Goal: Transaction & Acquisition: Purchase product/service

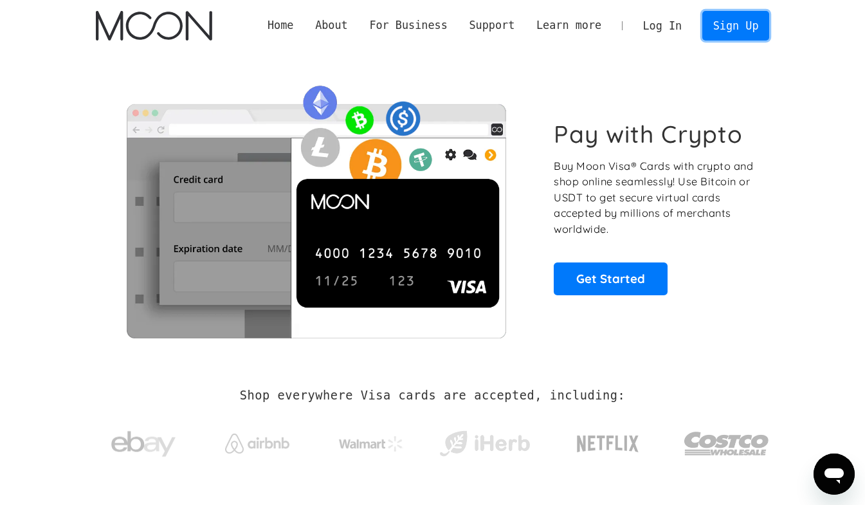
click at [743, 33] on link "Sign Up" at bounding box center [735, 25] width 67 height 29
click at [602, 279] on link "Get Started" at bounding box center [611, 278] width 114 height 32
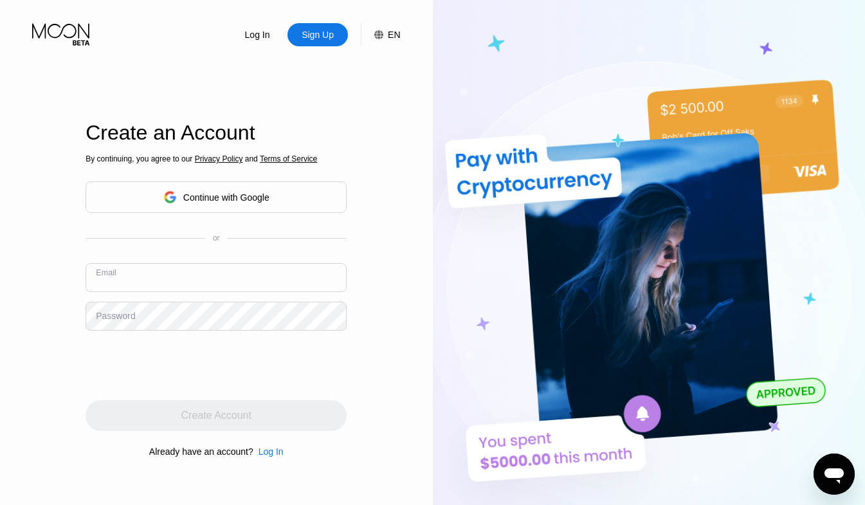
click at [199, 269] on input "text" at bounding box center [216, 277] width 261 height 29
type input "[EMAIL_ADDRESS][DOMAIN_NAME]"
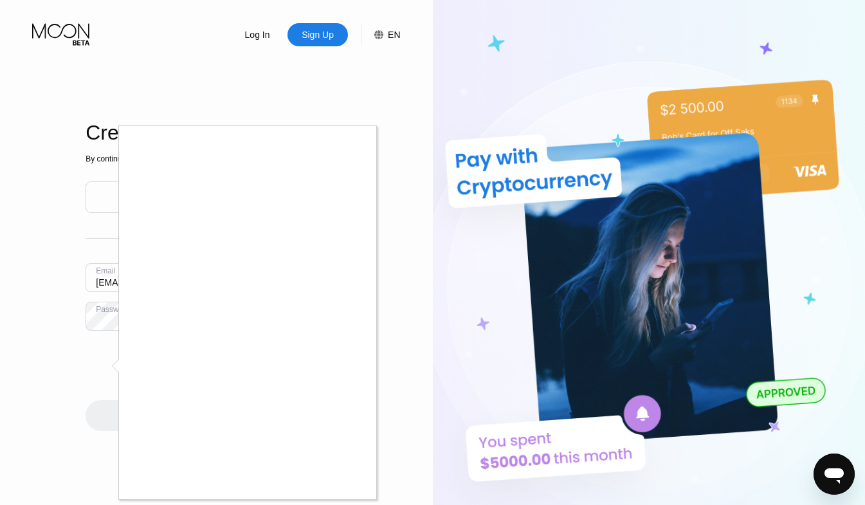
click at [47, 434] on div at bounding box center [432, 252] width 865 height 505
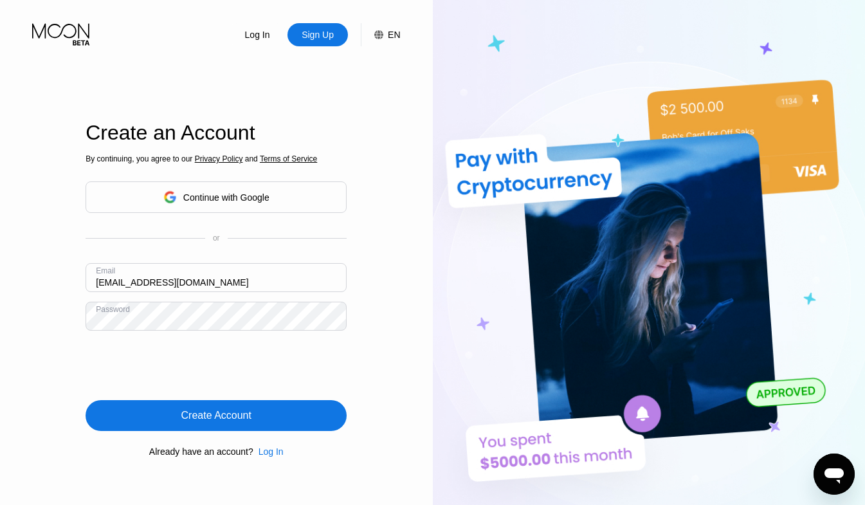
click at [228, 431] on div "Create Account" at bounding box center [216, 415] width 261 height 31
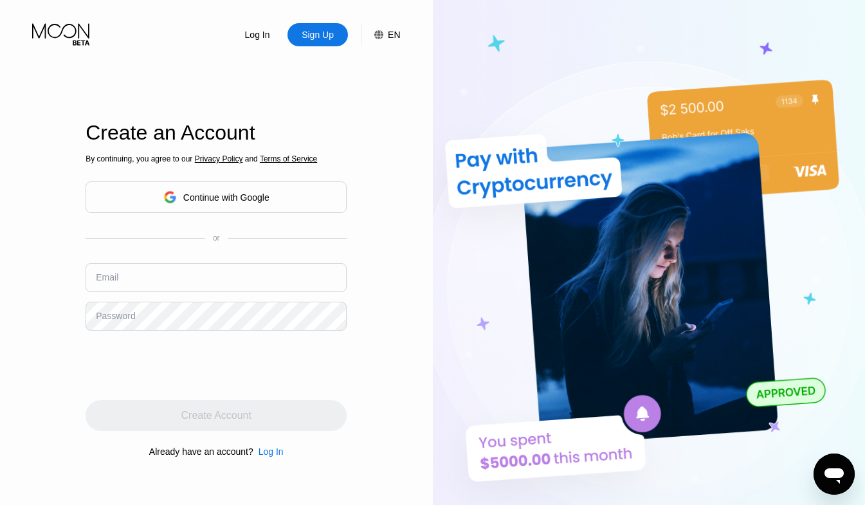
click at [219, 275] on input "text" at bounding box center [216, 277] width 261 height 29
type input "wjude595@gmail.com"
click at [269, 455] on div "Log In" at bounding box center [271, 451] width 25 height 10
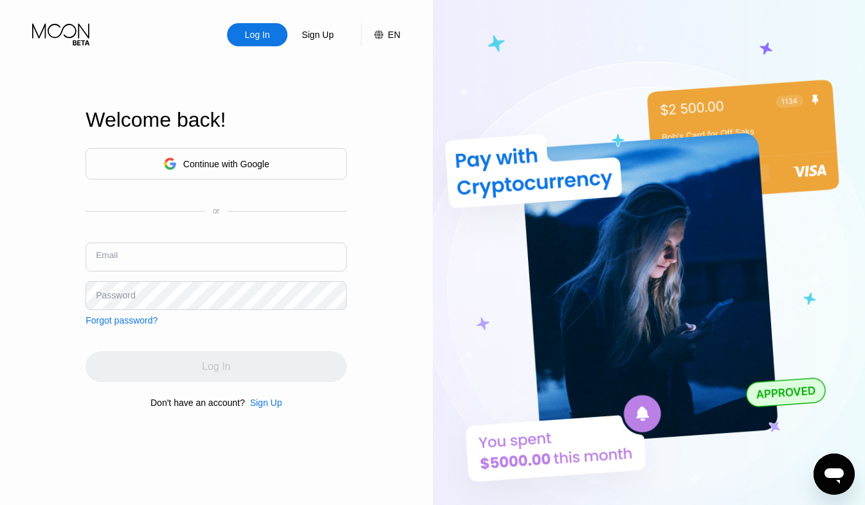
click at [212, 250] on input "text" at bounding box center [216, 256] width 261 height 29
type input "brucewilliams77059@yahoo.com"
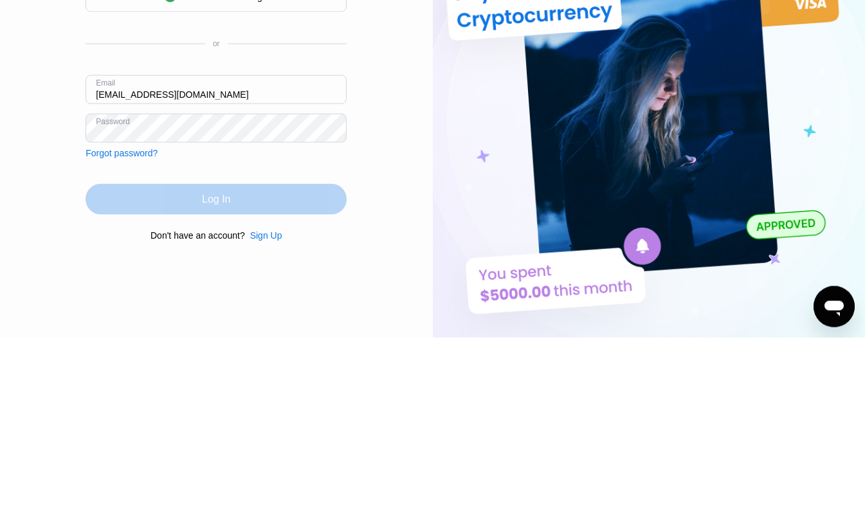
drag, startPoint x: 242, startPoint y: 363, endPoint x: 235, endPoint y: 192, distance: 171.9
click at [242, 196] on div "Continue with Google or Email brucewilliams77059@yahoo.com Password Forgot pass…" at bounding box center [216, 277] width 261 height 261
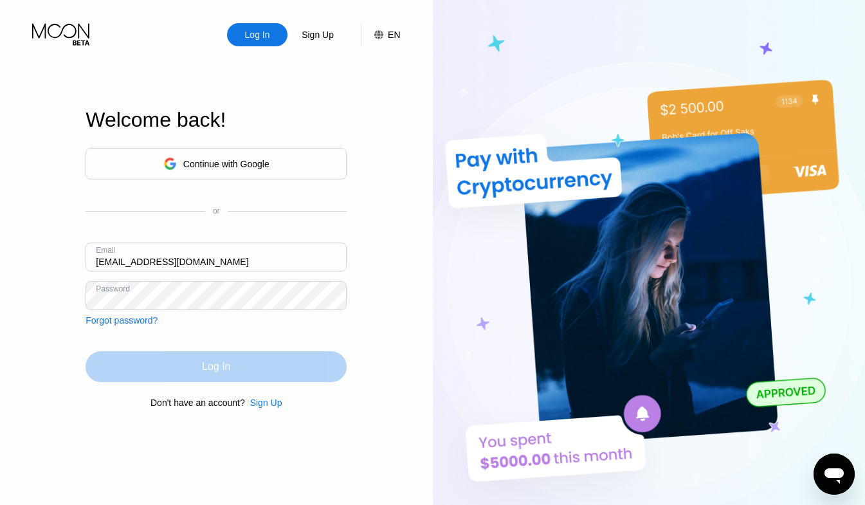
click at [205, 372] on div "Log In" at bounding box center [216, 366] width 28 height 13
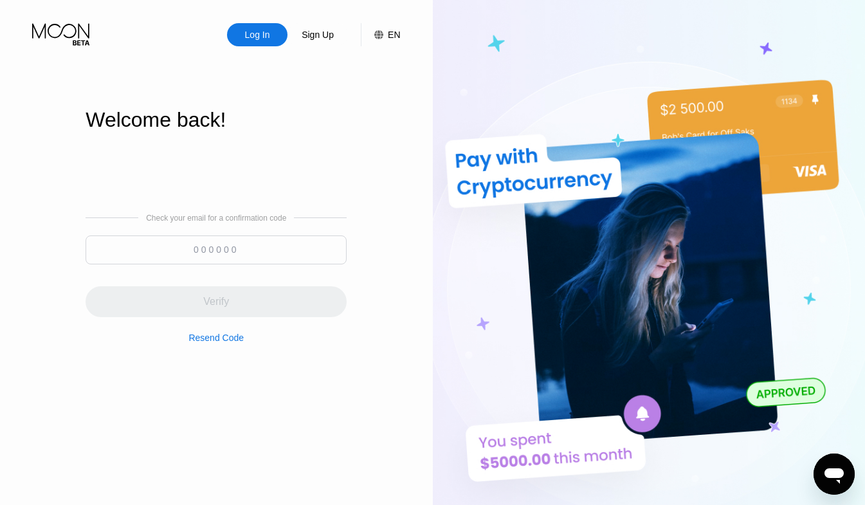
click at [211, 255] on input at bounding box center [216, 249] width 261 height 29
click at [203, 255] on input at bounding box center [216, 249] width 261 height 29
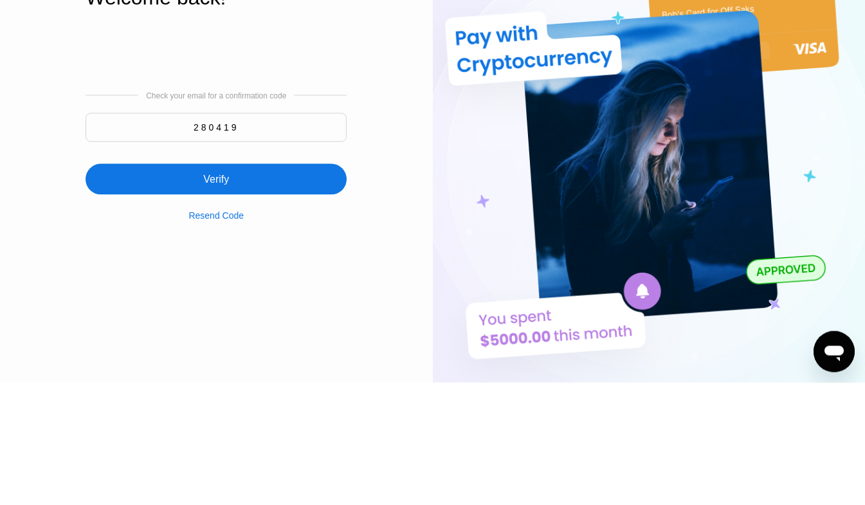
type input "280419"
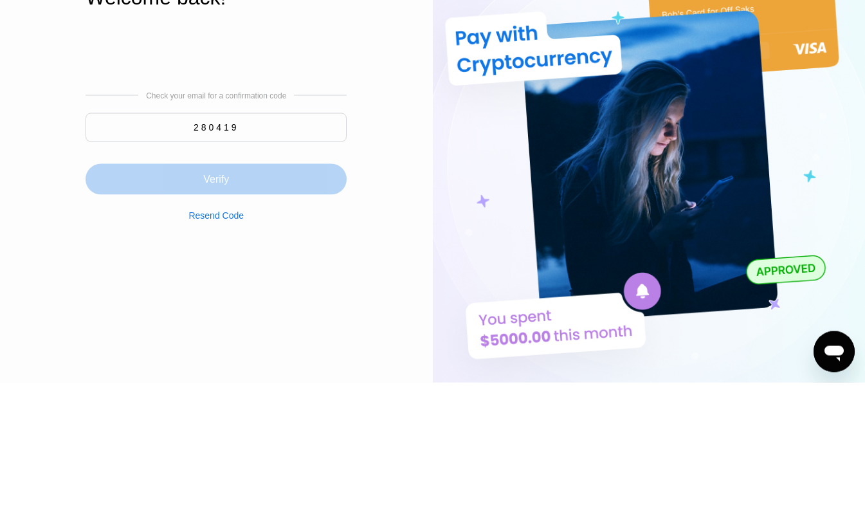
drag, startPoint x: 224, startPoint y: 300, endPoint x: 225, endPoint y: 178, distance: 122.8
click at [224, 178] on div "Check your email for a confirmation code 280419 Verify Resend Code" at bounding box center [216, 277] width 261 height 261
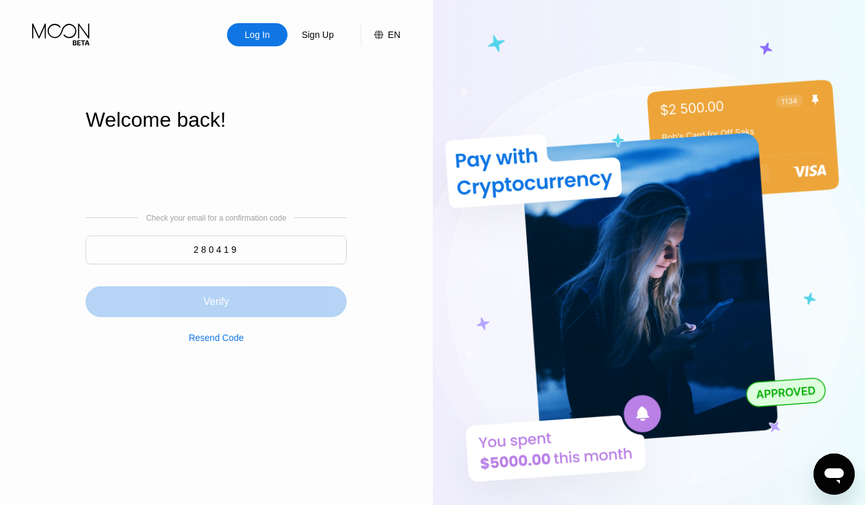
click at [223, 302] on div "Verify" at bounding box center [216, 301] width 26 height 13
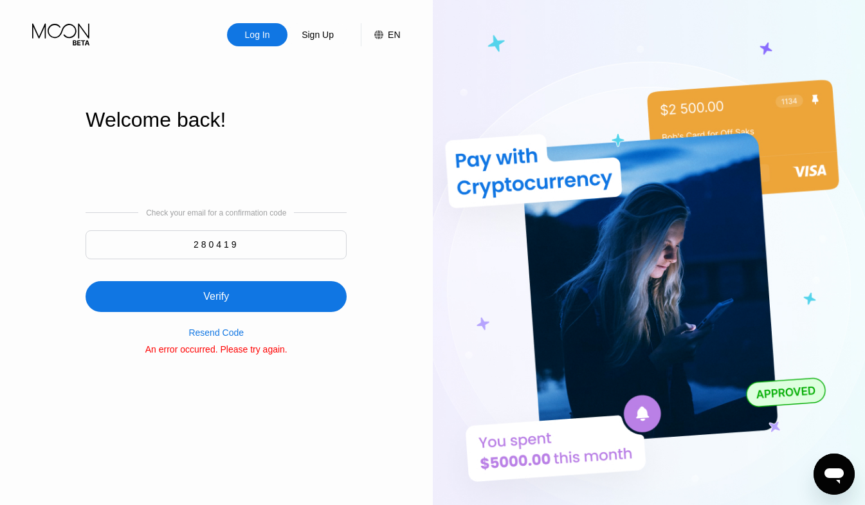
click at [232, 338] on div "Resend Code" at bounding box center [215, 332] width 55 height 10
click at [267, 249] on input "280419" at bounding box center [216, 244] width 261 height 29
click at [262, 248] on input "280419" at bounding box center [216, 244] width 261 height 29
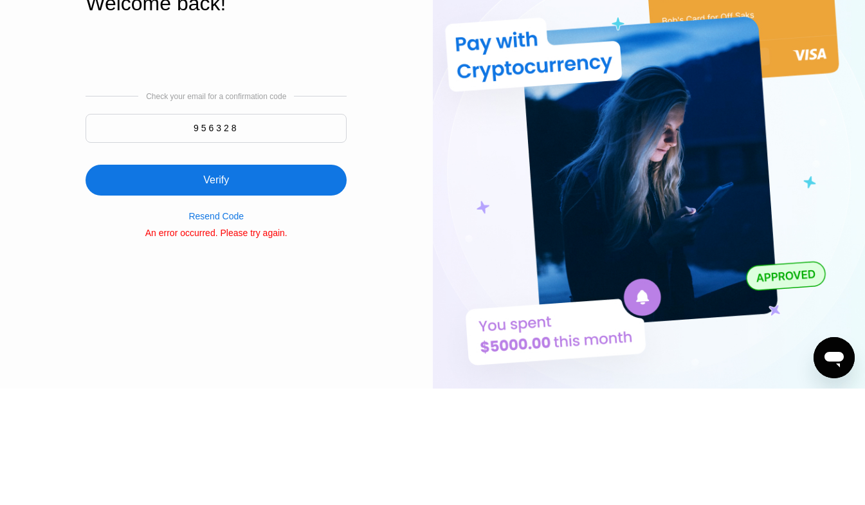
type input "956328"
click at [274, 295] on div "Verify" at bounding box center [216, 296] width 261 height 31
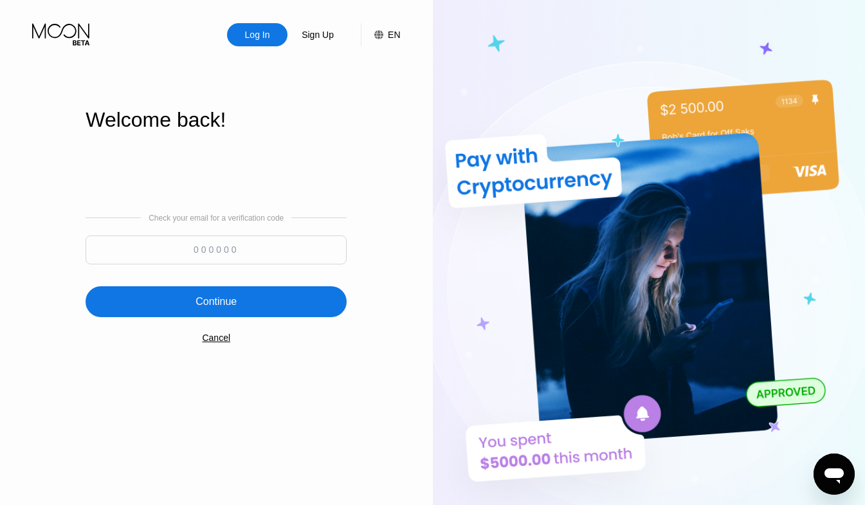
click at [284, 253] on input at bounding box center [216, 249] width 261 height 29
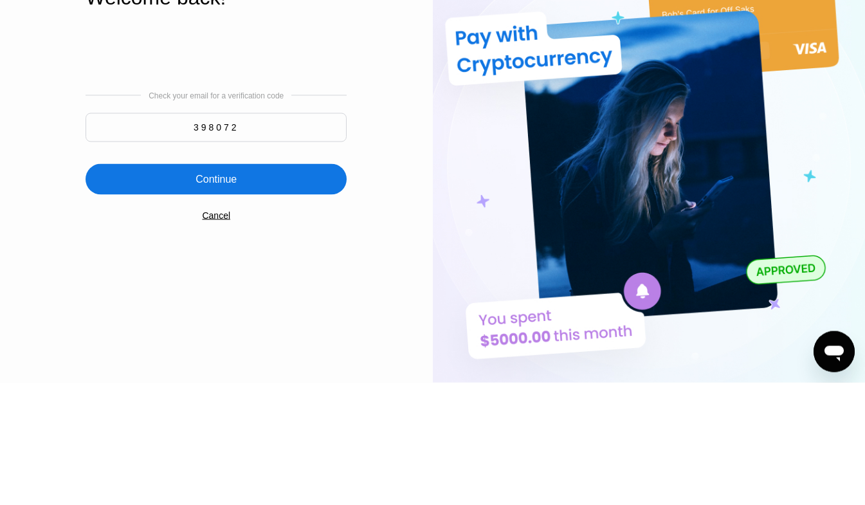
type input "398072"
click at [299, 293] on div "Continue" at bounding box center [216, 301] width 261 height 31
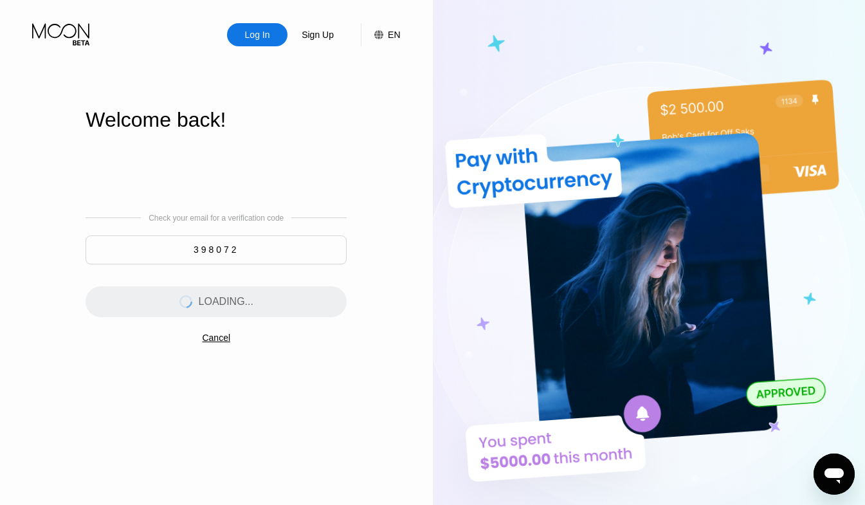
click at [223, 343] on div "Cancel" at bounding box center [216, 338] width 28 height 10
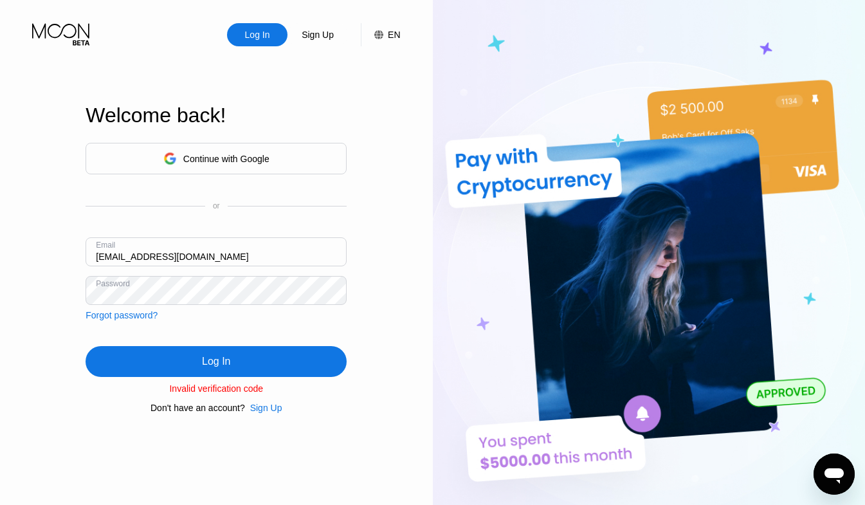
click at [300, 367] on div "Log In" at bounding box center [216, 361] width 261 height 31
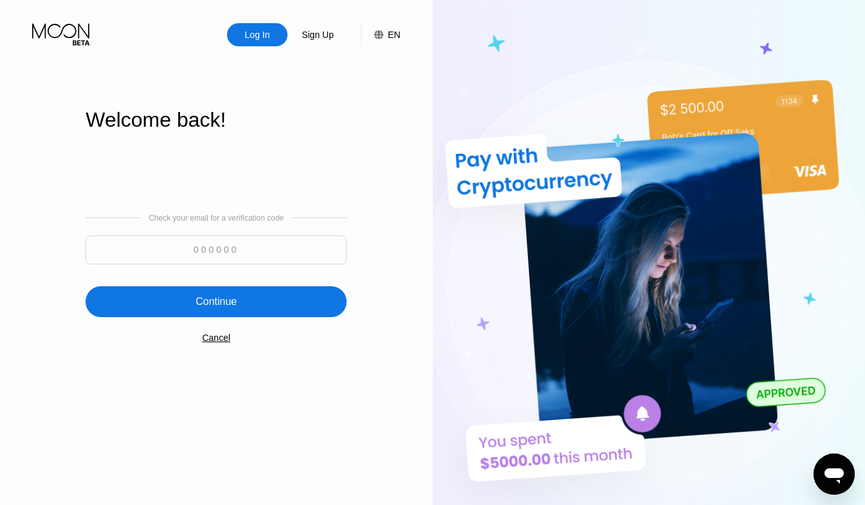
click at [281, 256] on input at bounding box center [216, 249] width 261 height 29
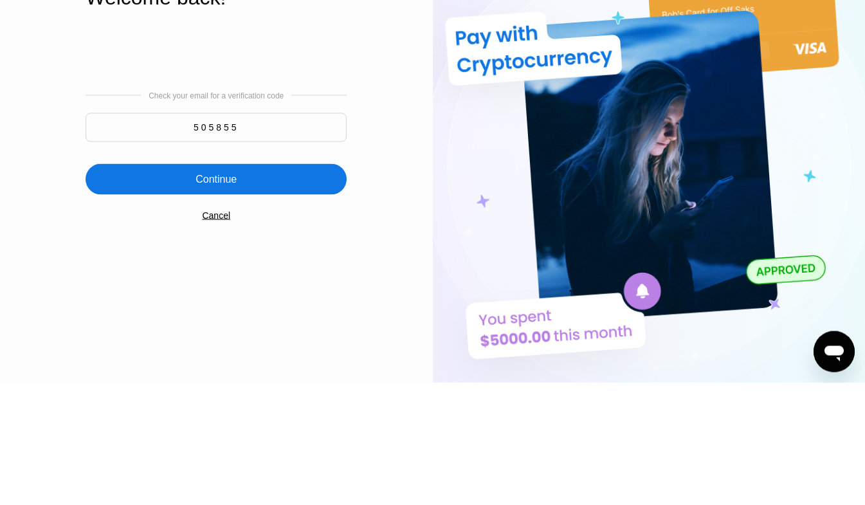
type input "505855"
click at [289, 309] on div "Continue" at bounding box center [216, 301] width 261 height 31
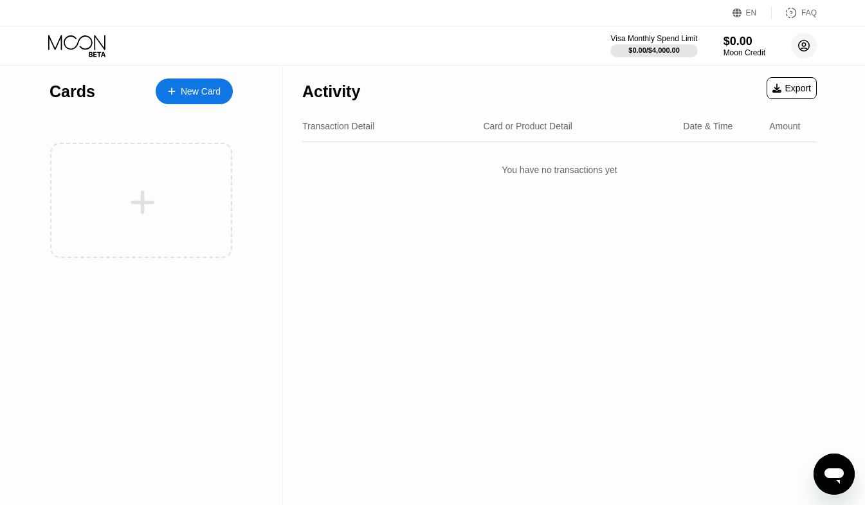
click at [807, 50] on icon at bounding box center [804, 46] width 11 height 11
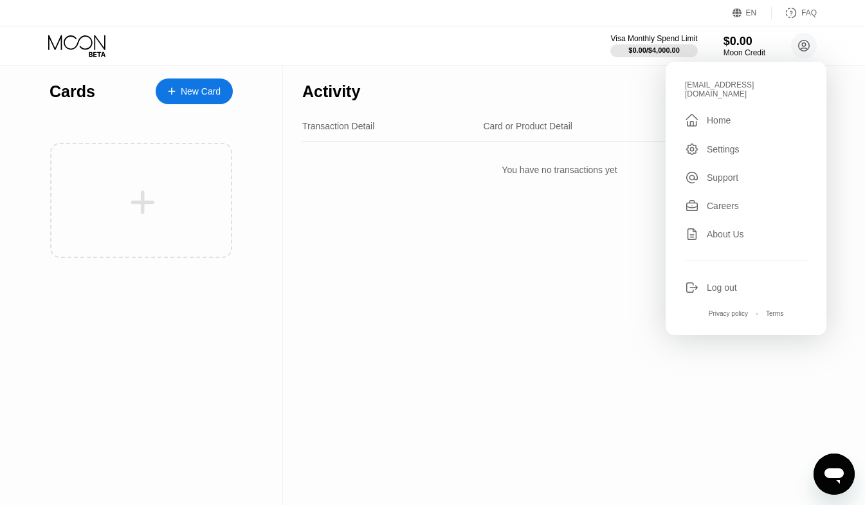
click at [714, 149] on div "brucewilliams77059@yahoo.com  Home Settings Support Careers About Us Log out P…" at bounding box center [746, 198] width 161 height 273
click at [718, 144] on div "Settings" at bounding box center [723, 149] width 33 height 10
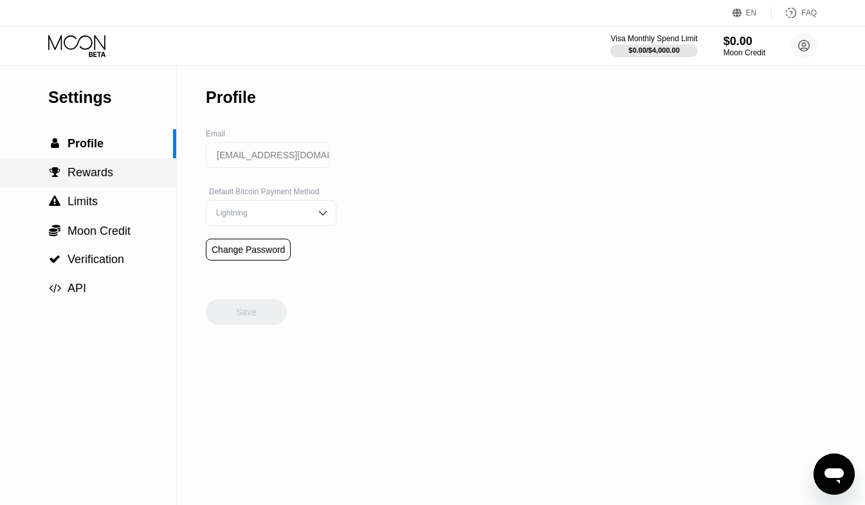
click at [62, 170] on div " Rewards" at bounding box center [80, 173] width 65 height 14
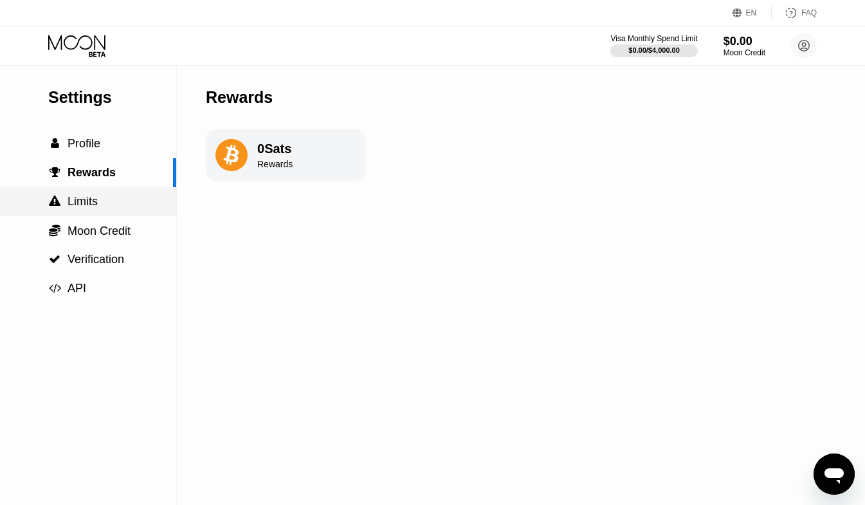
click at [87, 204] on span "Limits" at bounding box center [83, 201] width 30 height 13
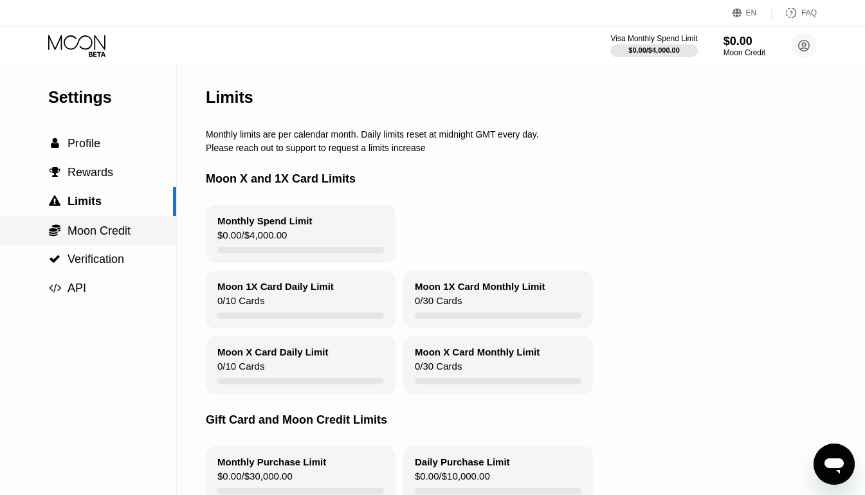
click at [98, 233] on span "Moon Credit" at bounding box center [99, 230] width 63 height 13
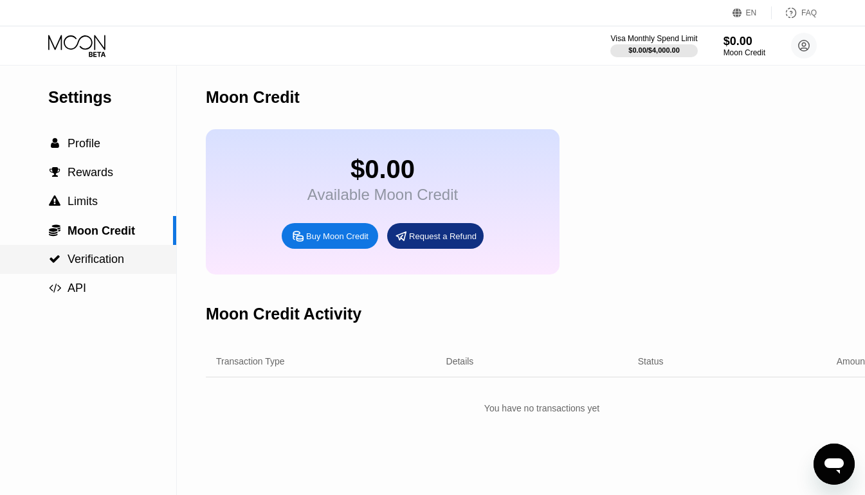
click at [120, 260] on span "Verification" at bounding box center [96, 259] width 57 height 13
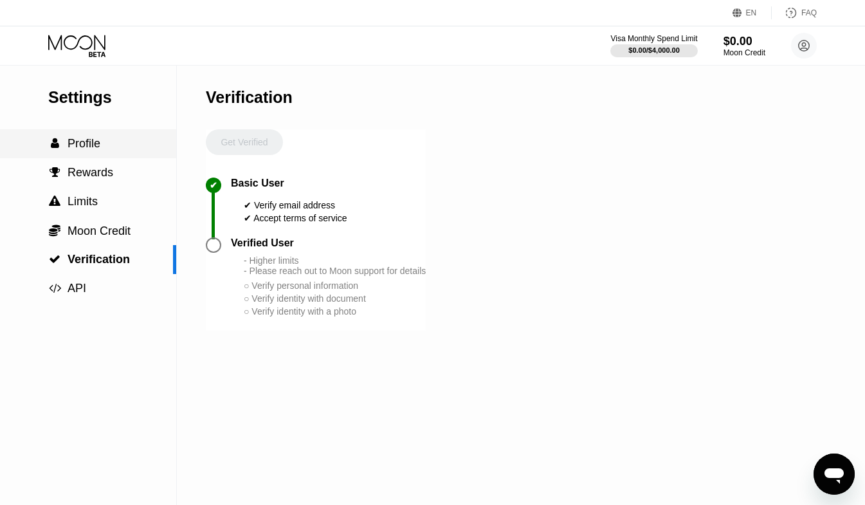
click at [102, 151] on div " Profile" at bounding box center [88, 144] width 176 height 14
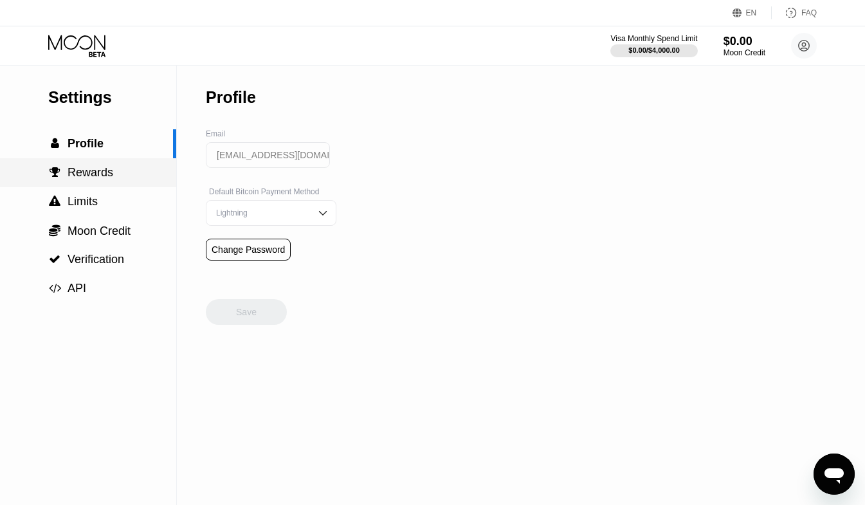
click at [80, 178] on span "Rewards" at bounding box center [91, 172] width 46 height 13
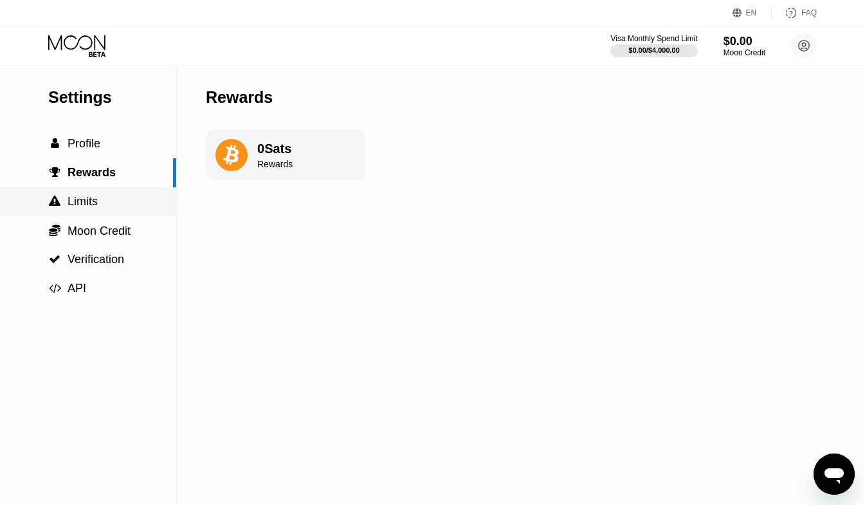
click at [84, 203] on span "Limits" at bounding box center [83, 201] width 30 height 13
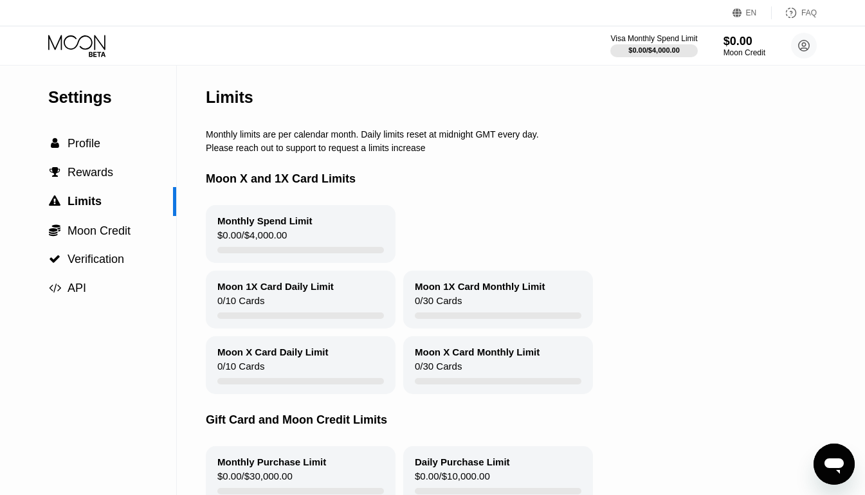
click at [85, 50] on icon at bounding box center [78, 46] width 60 height 23
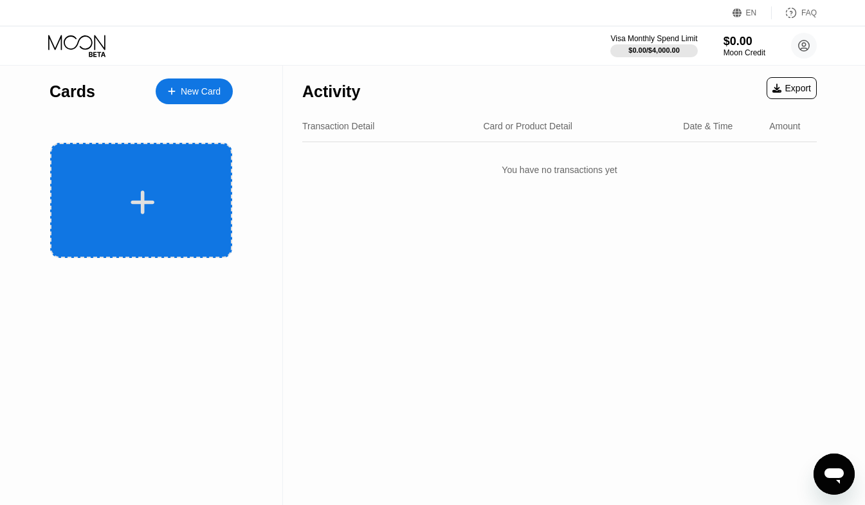
click at [141, 205] on icon at bounding box center [143, 202] width 24 height 24
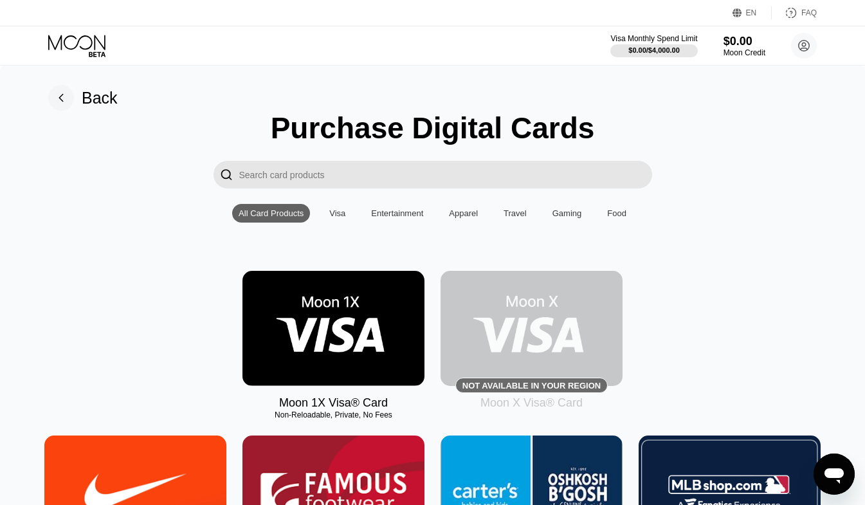
click at [313, 360] on img at bounding box center [333, 328] width 182 height 115
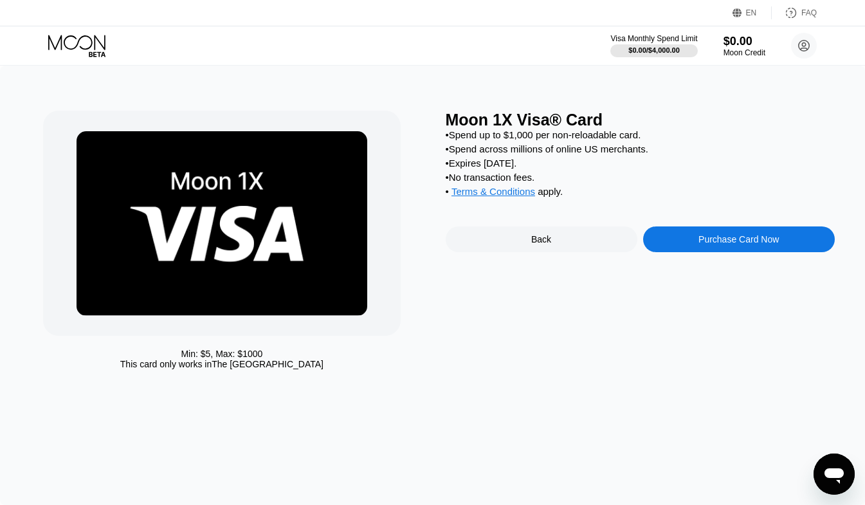
click at [753, 252] on div "Purchase Card Now" at bounding box center [739, 239] width 192 height 26
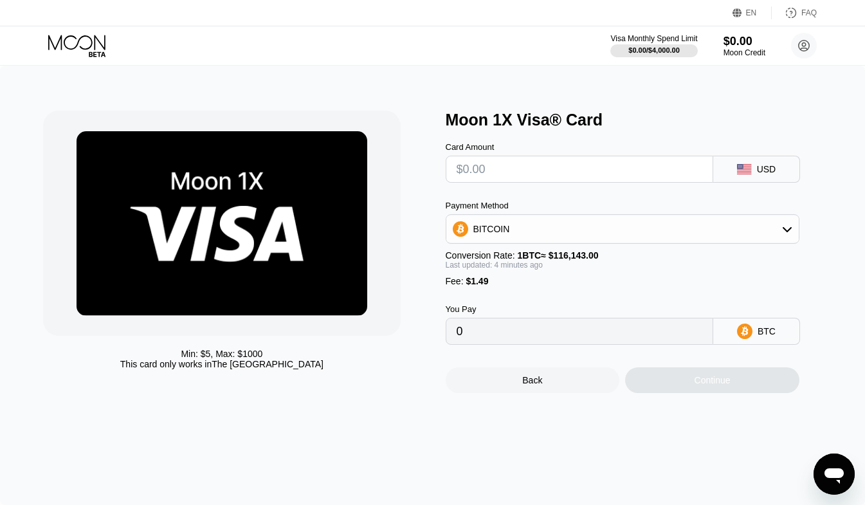
click at [675, 178] on input "text" at bounding box center [580, 169] width 246 height 26
click at [568, 170] on input "text" at bounding box center [580, 169] width 246 height 26
type input "$3"
type input "0.00003867"
type input "$30"
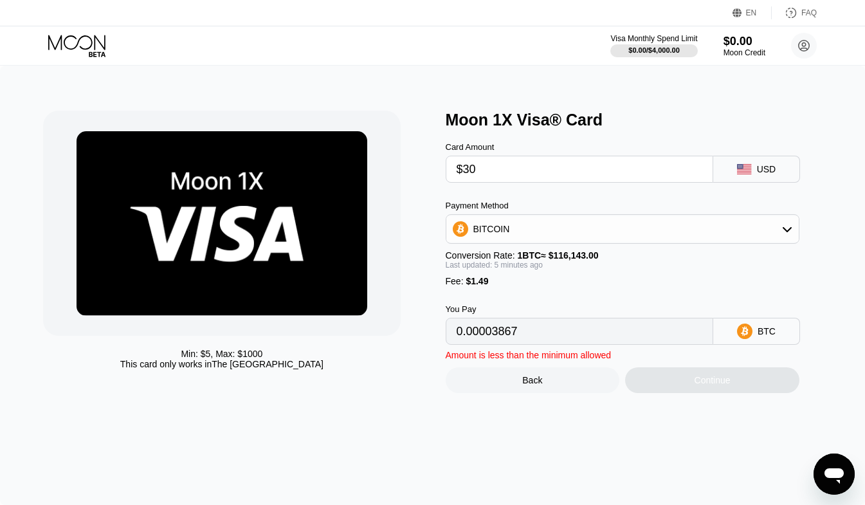
type input "0.00027117"
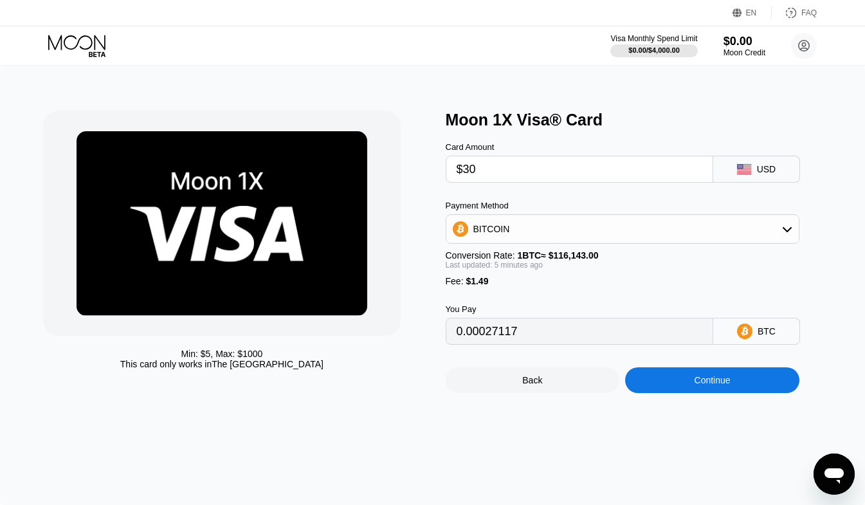
type input "$30"
click at [745, 242] on div "BITCOIN" at bounding box center [622, 229] width 352 height 26
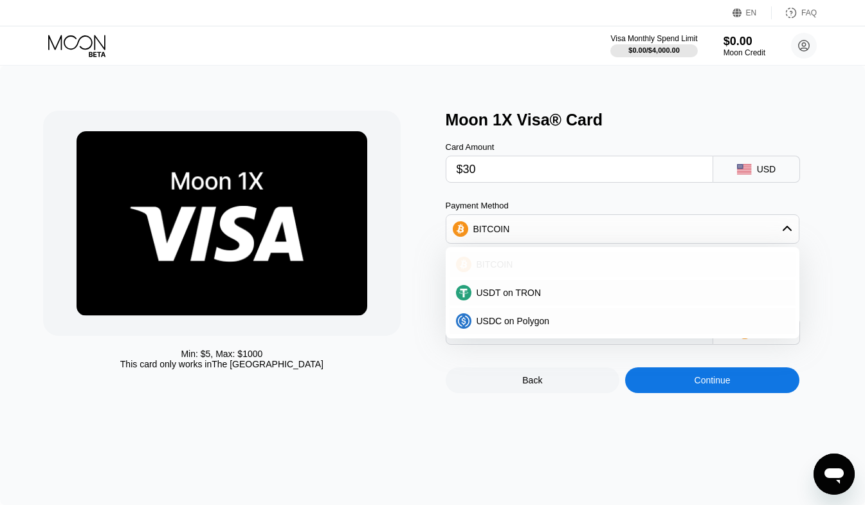
click at [568, 277] on div "BITCOIN" at bounding box center [623, 264] width 346 height 26
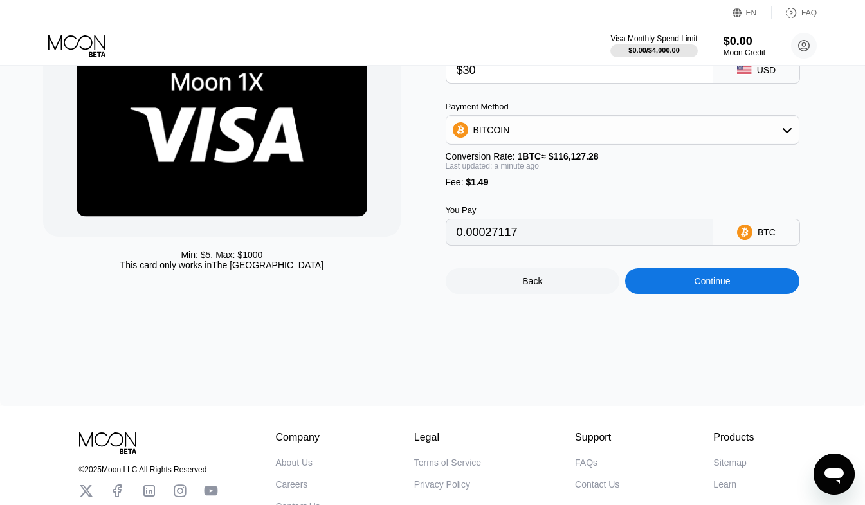
scroll to position [129, 0]
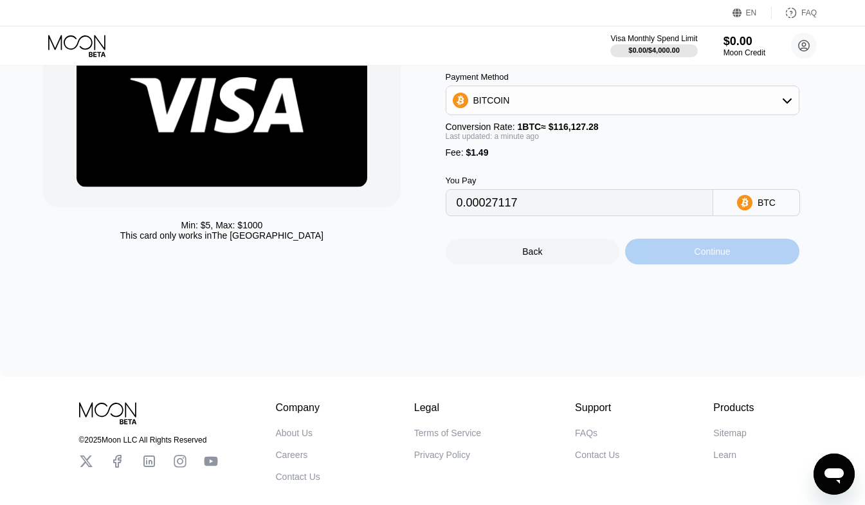
click at [707, 257] on div "Continue" at bounding box center [713, 251] width 36 height 10
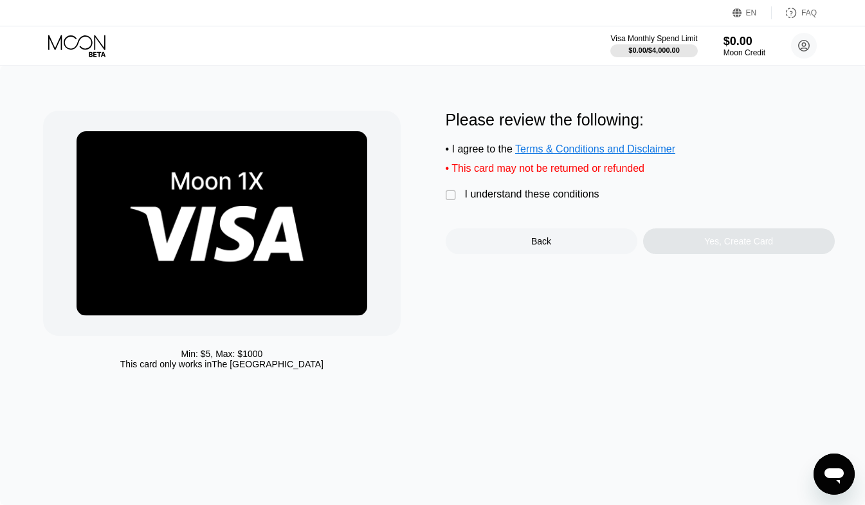
click at [538, 200] on div "I understand these conditions" at bounding box center [532, 194] width 134 height 12
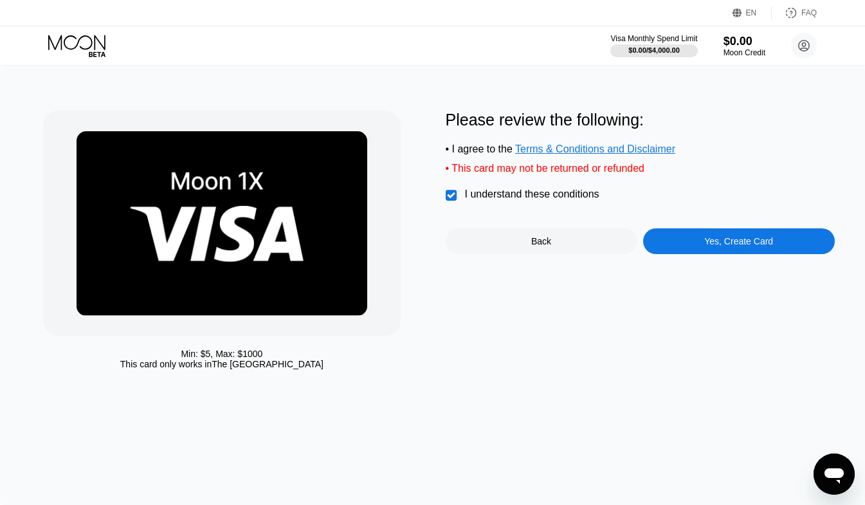
click at [760, 254] on div "Yes, Create Card" at bounding box center [739, 241] width 192 height 26
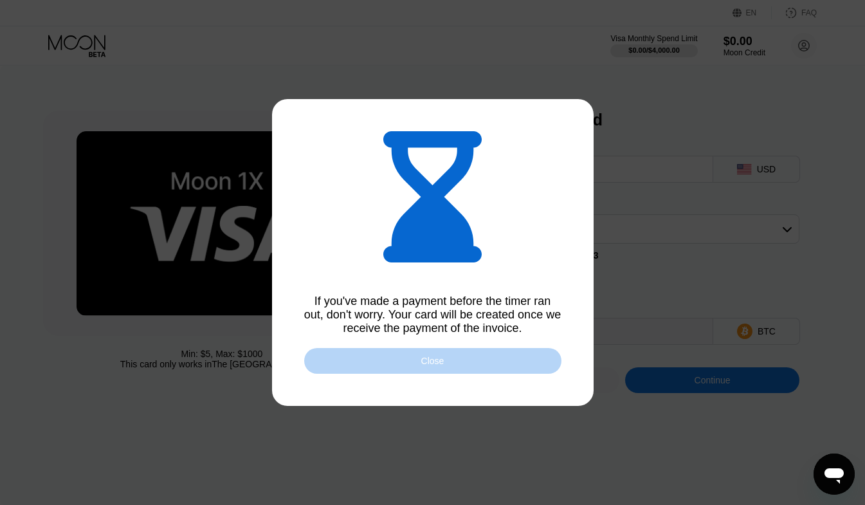
click at [450, 370] on div "Close" at bounding box center [432, 361] width 257 height 26
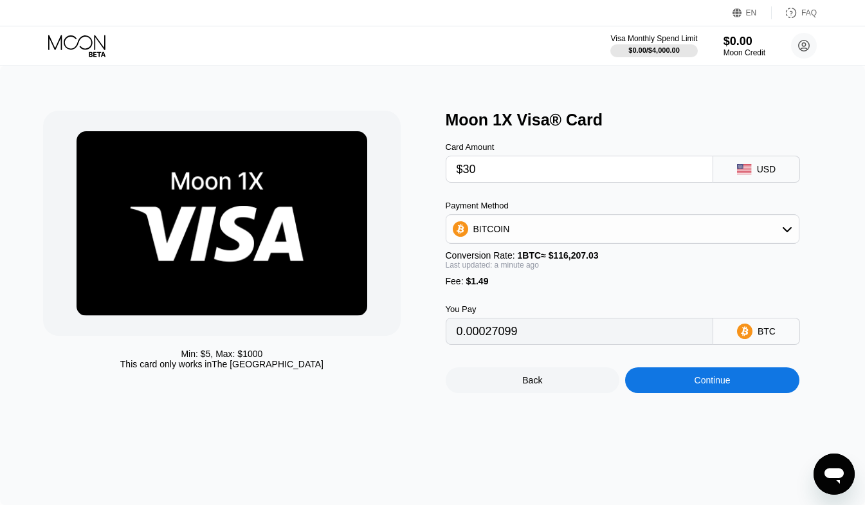
click at [736, 393] on div "Continue" at bounding box center [712, 380] width 174 height 26
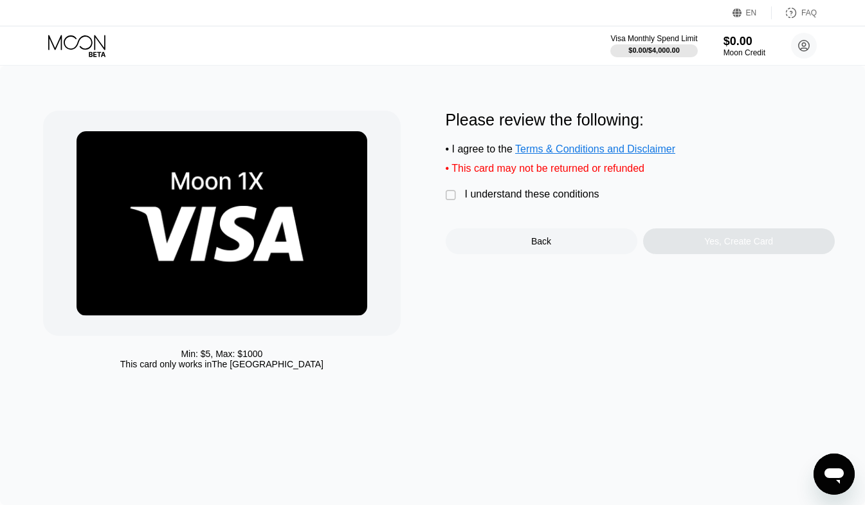
click at [458, 201] on div " I understand these conditions" at bounding box center [526, 195] width 160 height 14
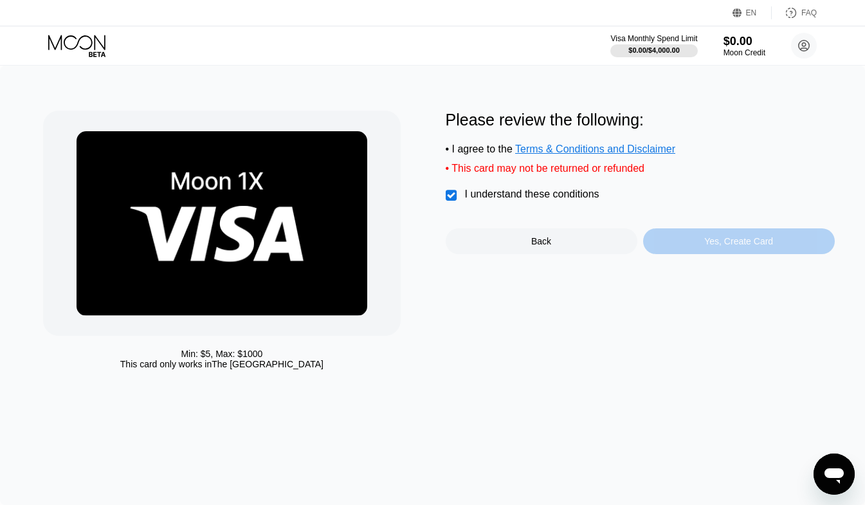
click at [772, 242] on div "Yes, Create Card" at bounding box center [739, 241] width 192 height 26
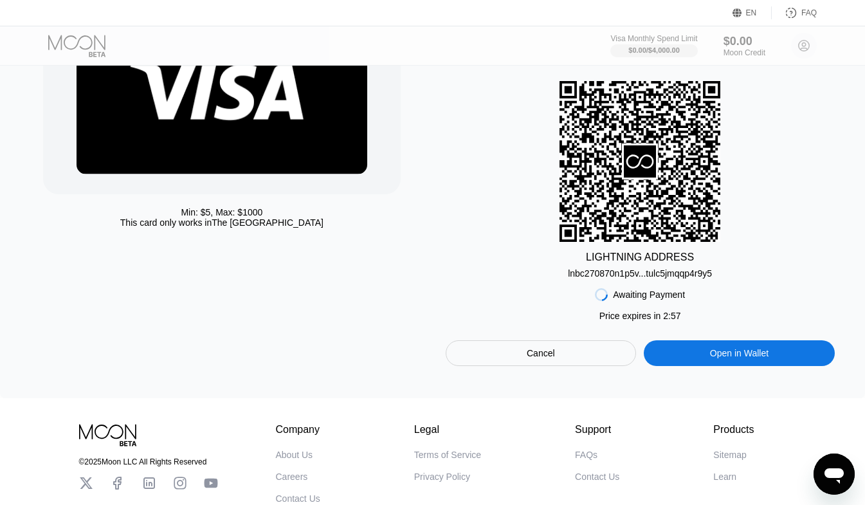
scroll to position [129, 0]
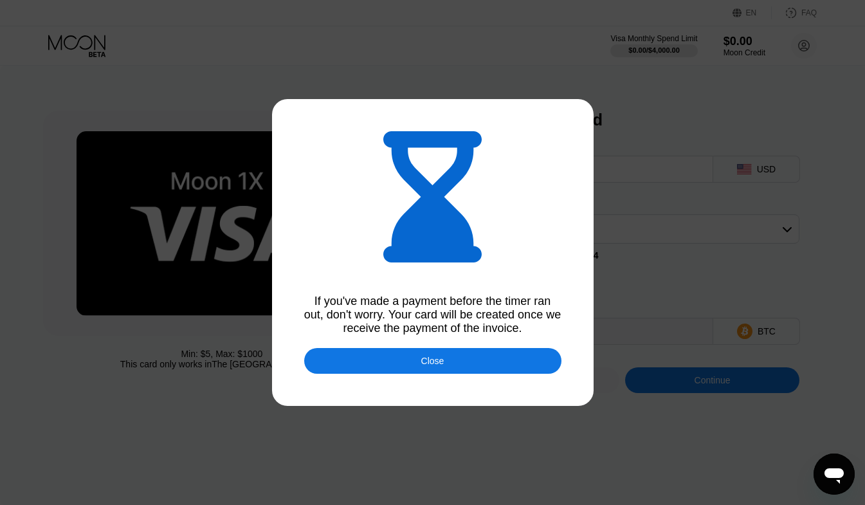
click at [406, 372] on div "Close" at bounding box center [432, 361] width 257 height 26
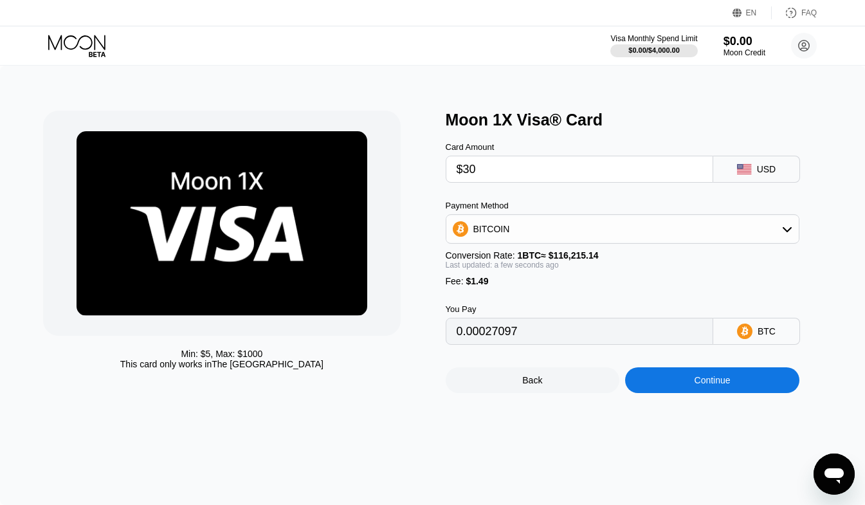
click at [728, 385] on div "Continue" at bounding box center [713, 380] width 36 height 10
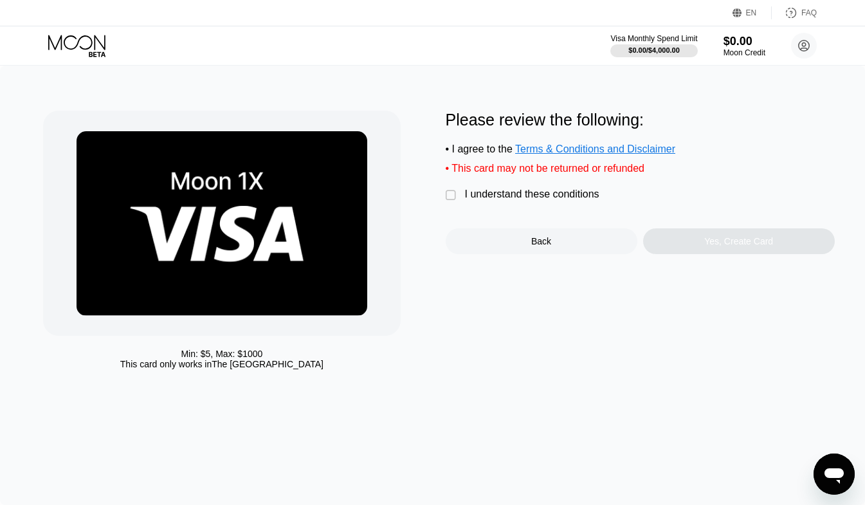
click at [450, 202] on div "" at bounding box center [452, 195] width 13 height 13
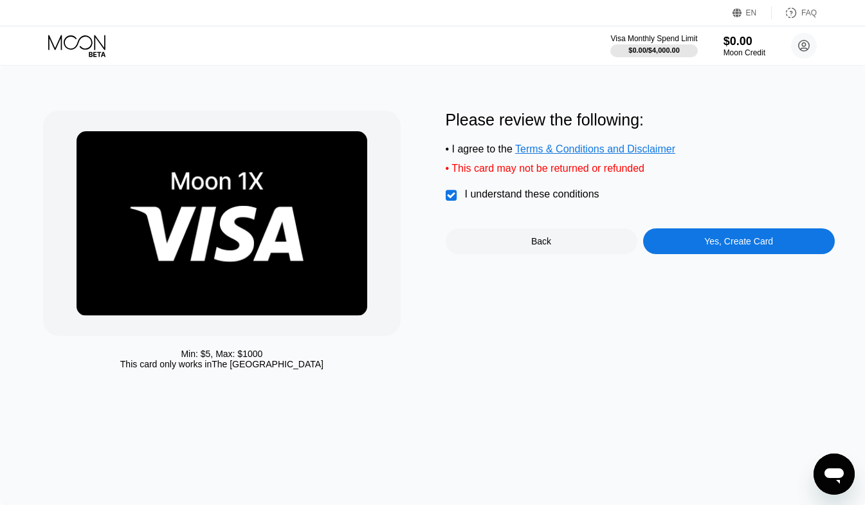
click at [712, 246] on div "Yes, Create Card" at bounding box center [738, 241] width 69 height 10
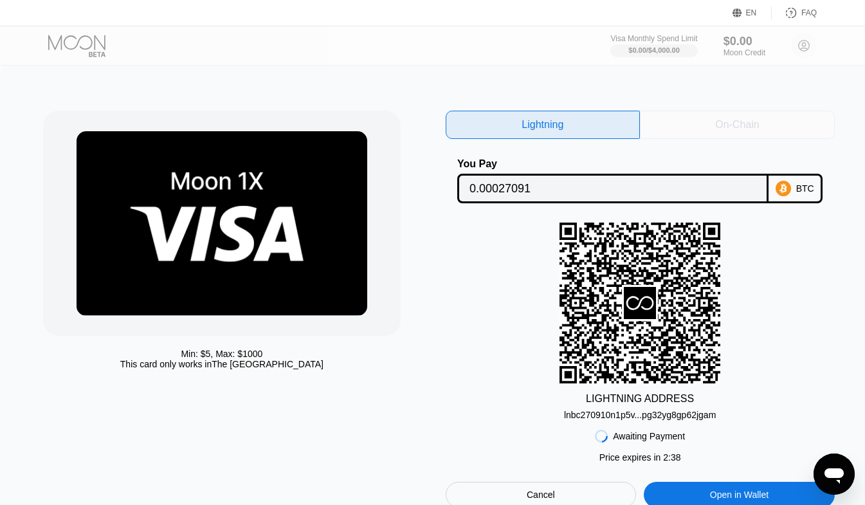
click at [718, 131] on div "On-Chain" at bounding box center [737, 124] width 44 height 13
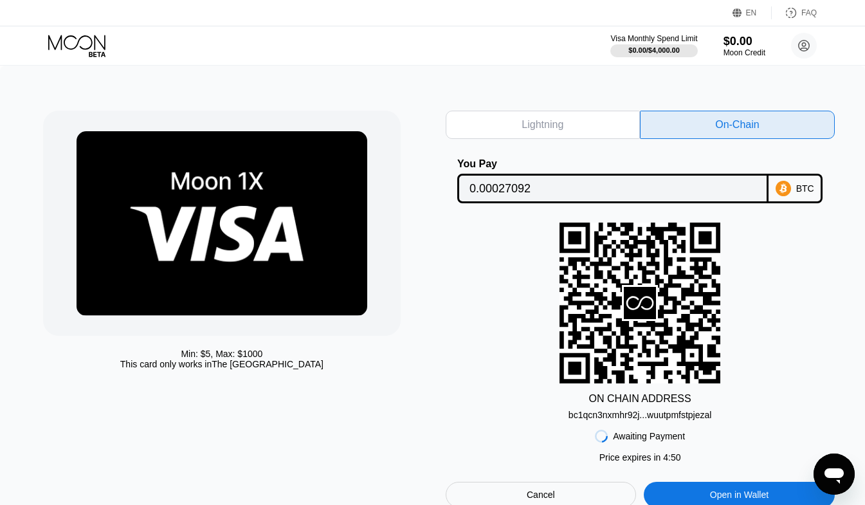
scroll to position [49, 0]
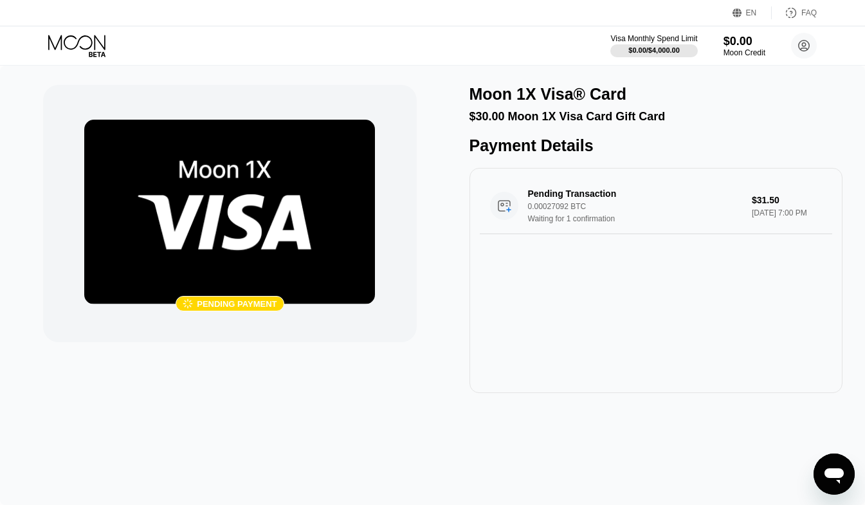
click at [69, 39] on icon at bounding box center [78, 46] width 60 height 23
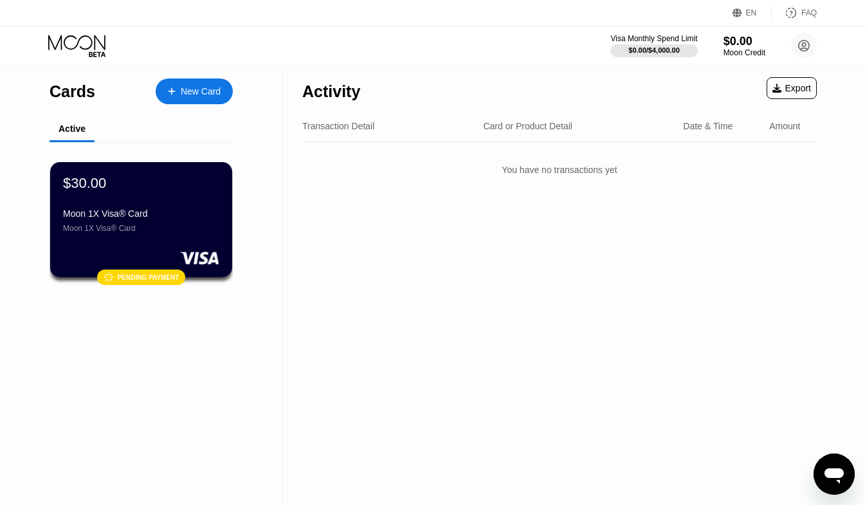
click at [207, 97] on div "New Card" at bounding box center [201, 91] width 40 height 11
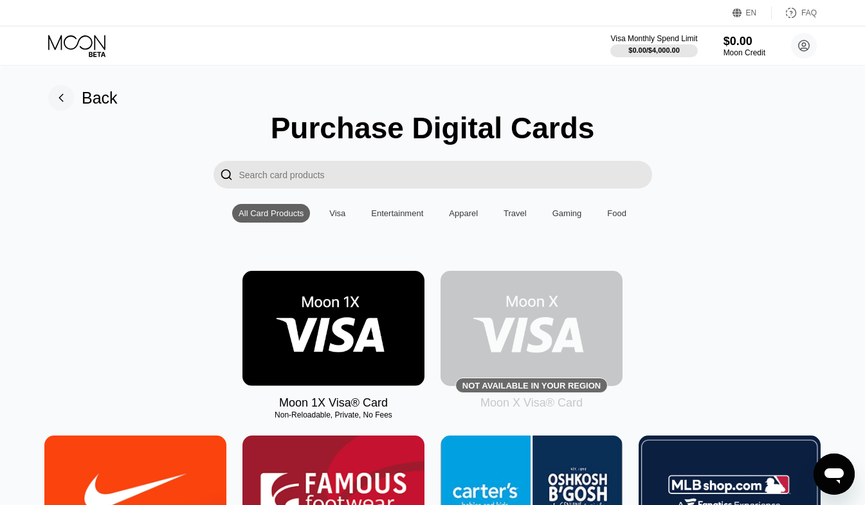
click at [266, 174] on input "Search card products" at bounding box center [445, 175] width 413 height 28
click at [334, 181] on input "Search card products" at bounding box center [445, 175] width 413 height 28
click at [381, 174] on input "Search card products" at bounding box center [445, 175] width 413 height 28
click at [470, 182] on input "Search card products" at bounding box center [445, 175] width 413 height 28
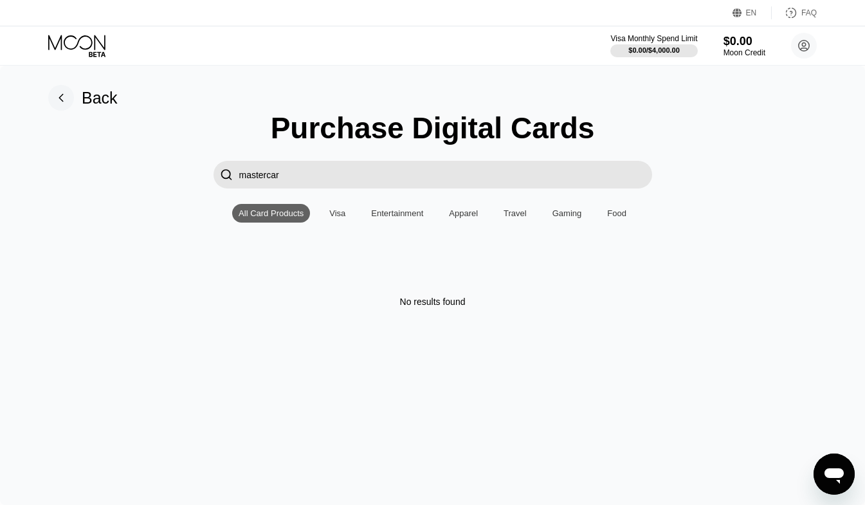
type input "mastercard"
click at [422, 181] on input "mastercard" at bounding box center [445, 175] width 413 height 28
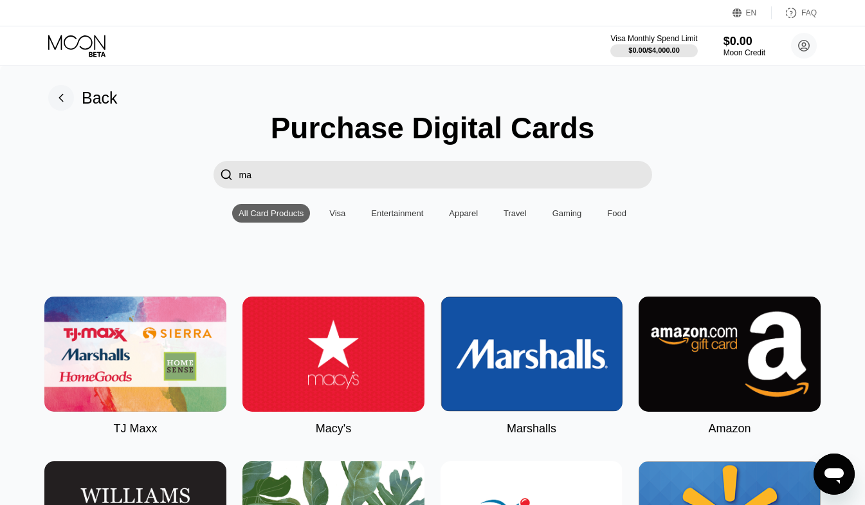
type input "m"
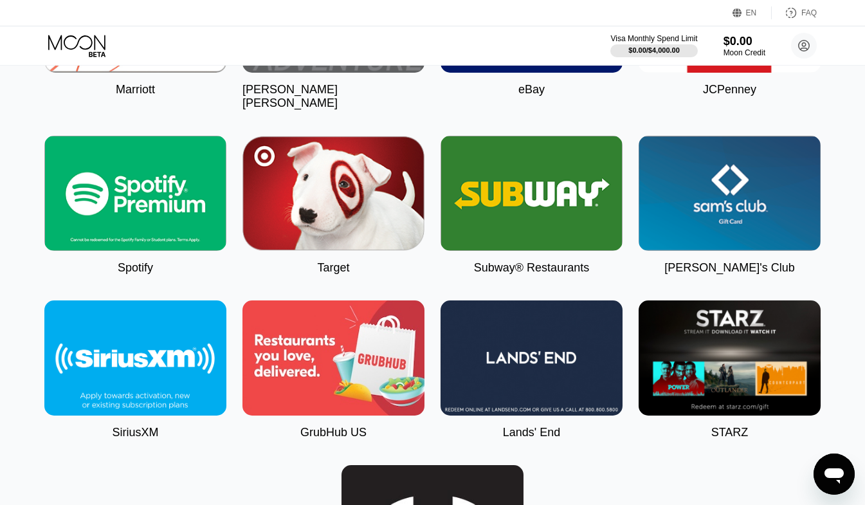
scroll to position [3957, 0]
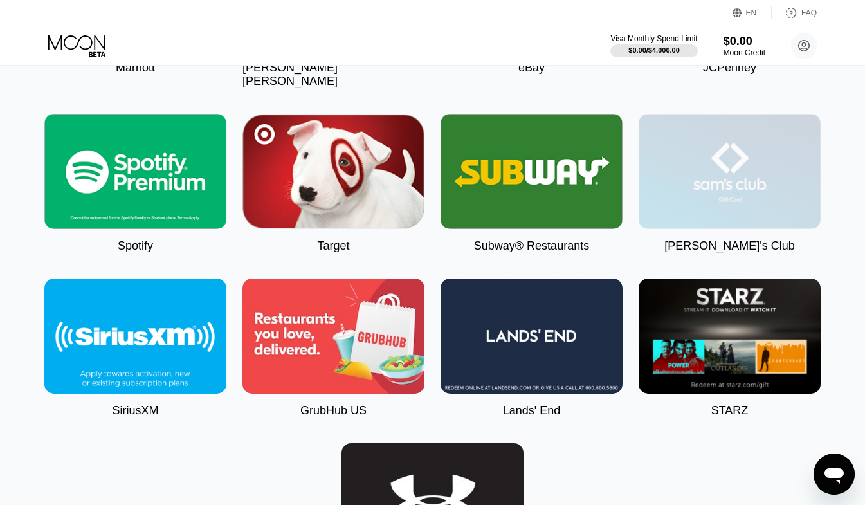
click at [750, 225] on img at bounding box center [730, 171] width 182 height 115
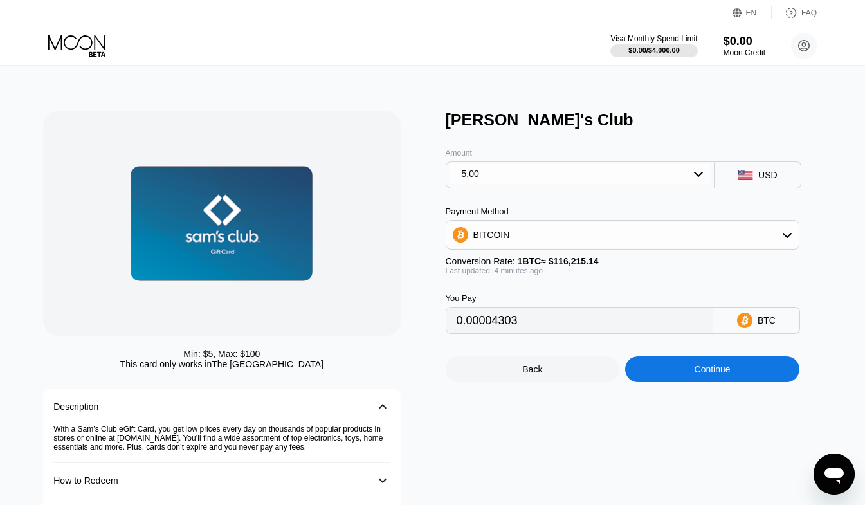
type input "0.00004301"
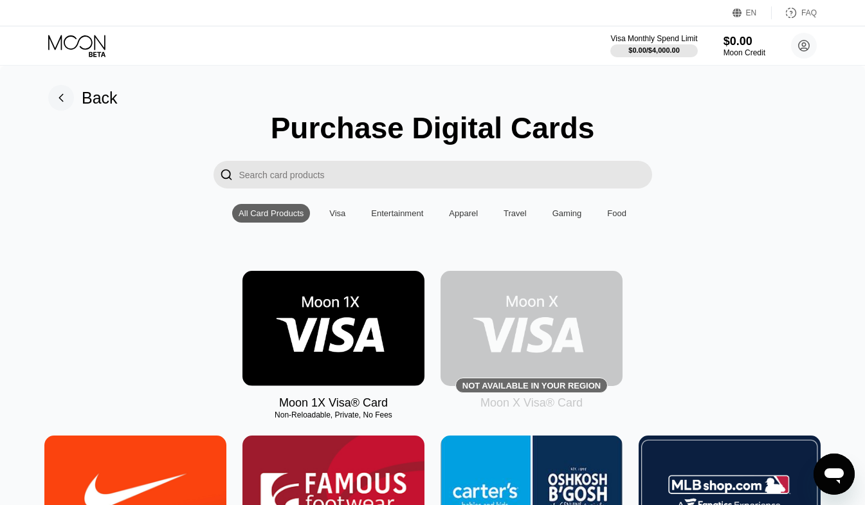
click at [64, 98] on rect at bounding box center [61, 98] width 26 height 26
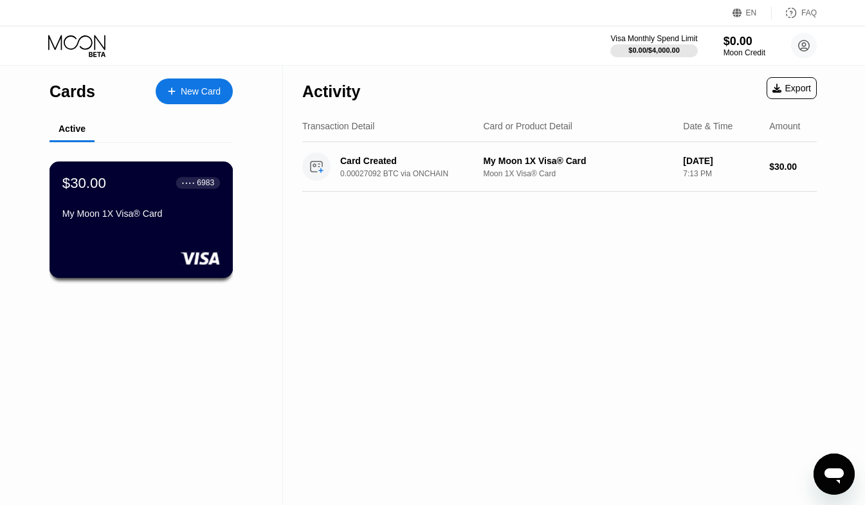
click at [163, 235] on div "$30.00 ● ● ● ● 6983 My Moon 1X Visa® Card" at bounding box center [142, 219] width 184 height 116
